Goal: Go to known website: Go to known website

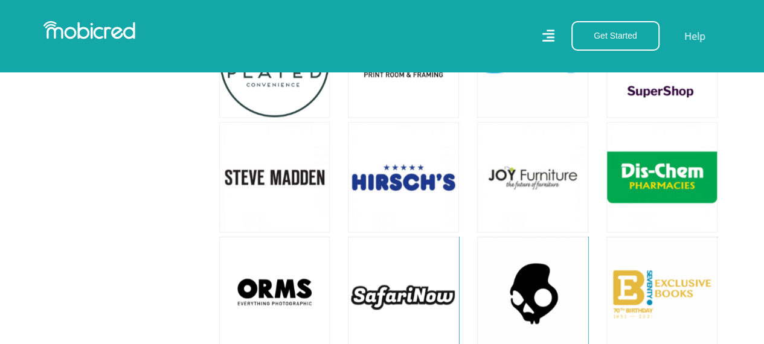
scroll to position [2913, 0]
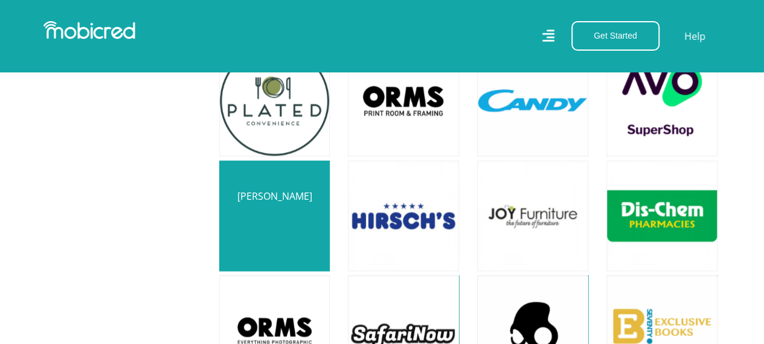
click at [304, 188] on link at bounding box center [275, 216] width 130 height 130
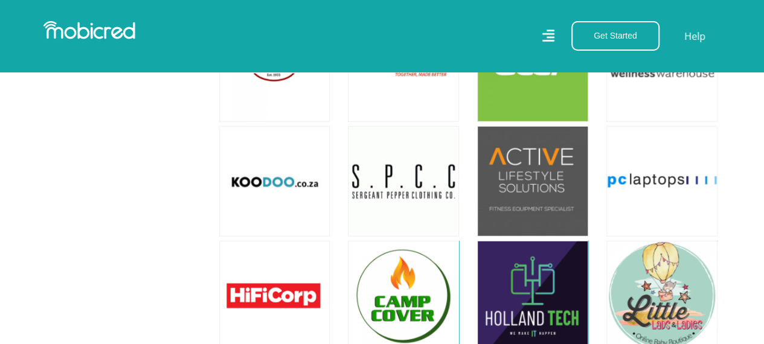
scroll to position [3883, 0]
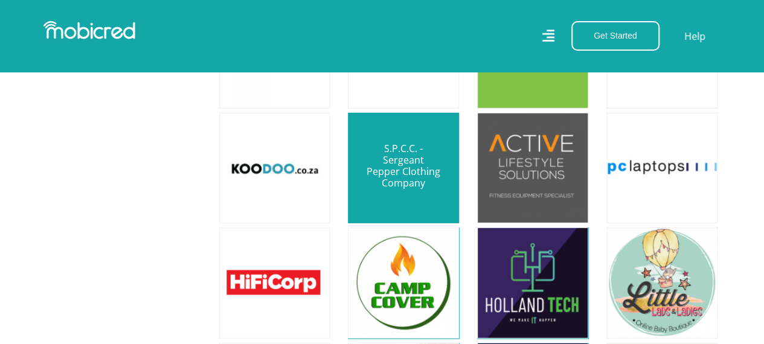
click at [389, 127] on link at bounding box center [403, 168] width 130 height 130
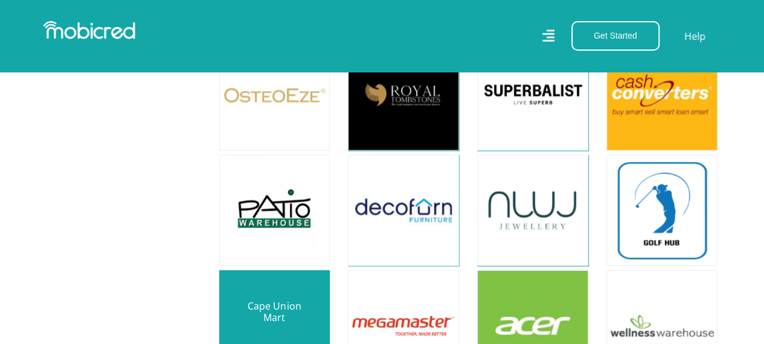
scroll to position [3609, 8]
click at [282, 292] on link at bounding box center [275, 326] width 130 height 130
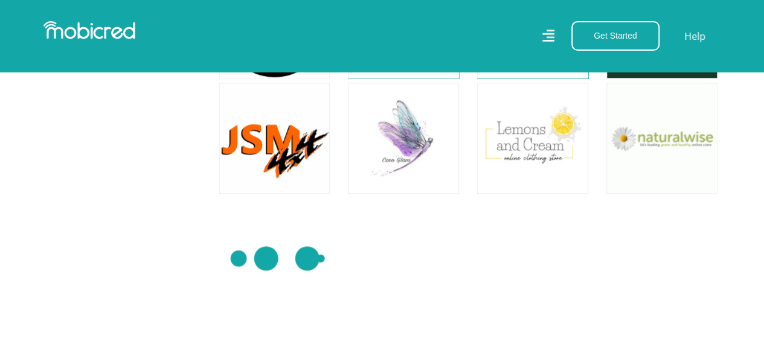
scroll to position [5221, 0]
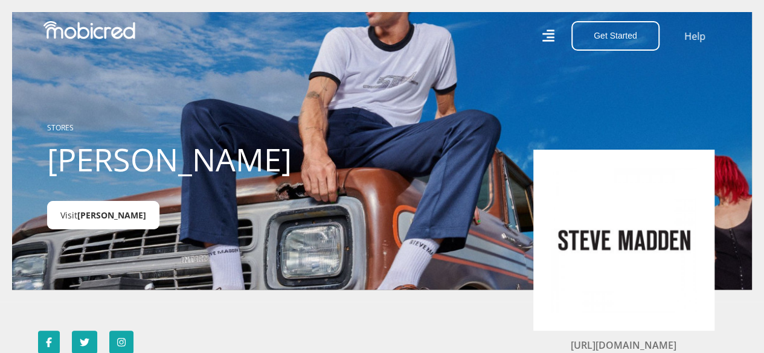
click at [146, 214] on link "Visit [PERSON_NAME]" at bounding box center [103, 215] width 112 height 28
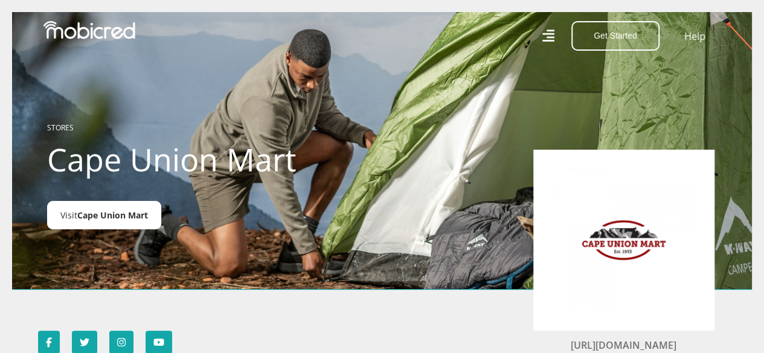
click at [120, 217] on span "Cape Union Mart" at bounding box center [112, 215] width 71 height 11
